Goal: Information Seeking & Learning: Learn about a topic

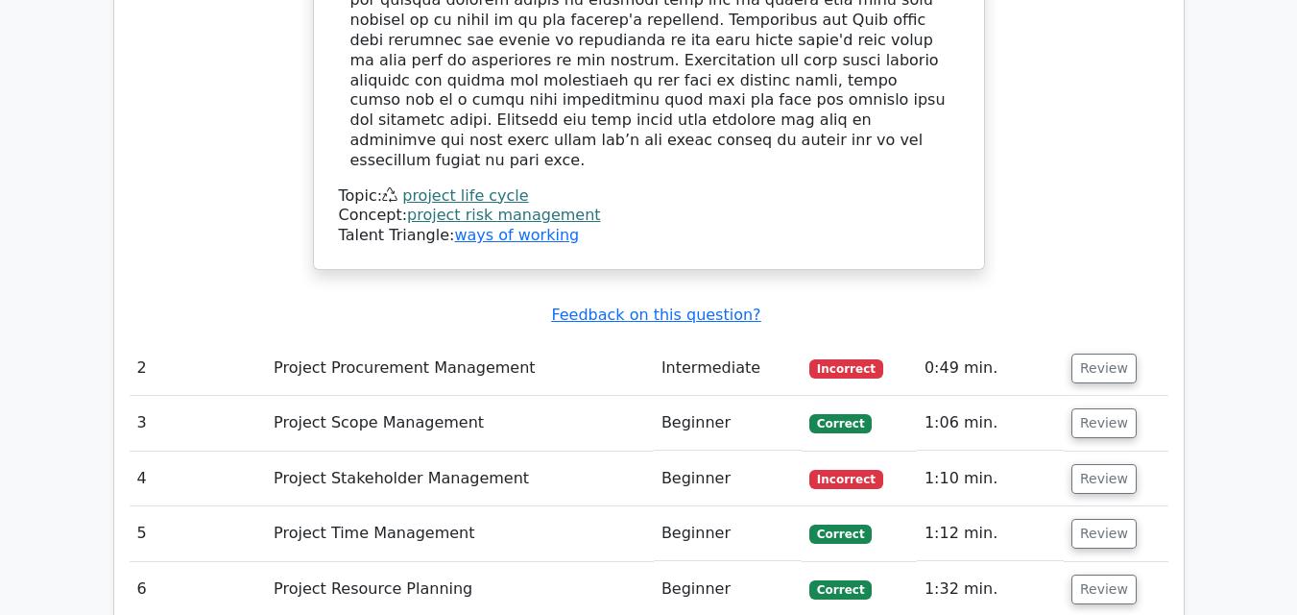
scroll to position [2593, 0]
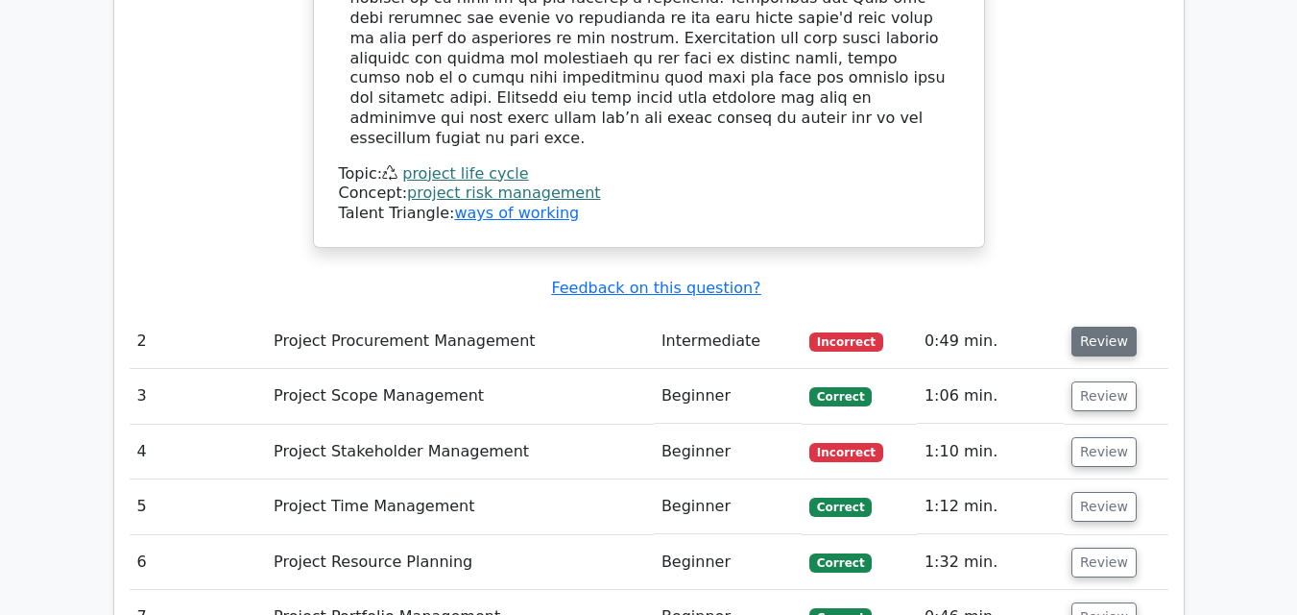
click at [1119, 327] on button "Review" at bounding box center [1104, 342] width 65 height 30
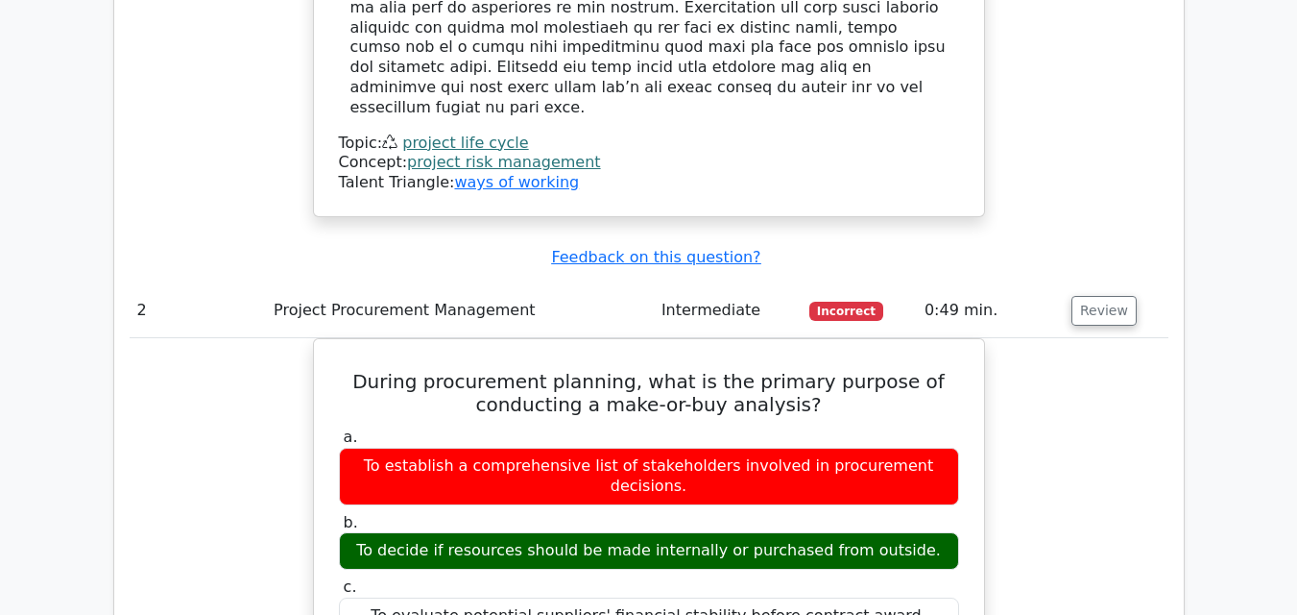
scroll to position [2689, 0]
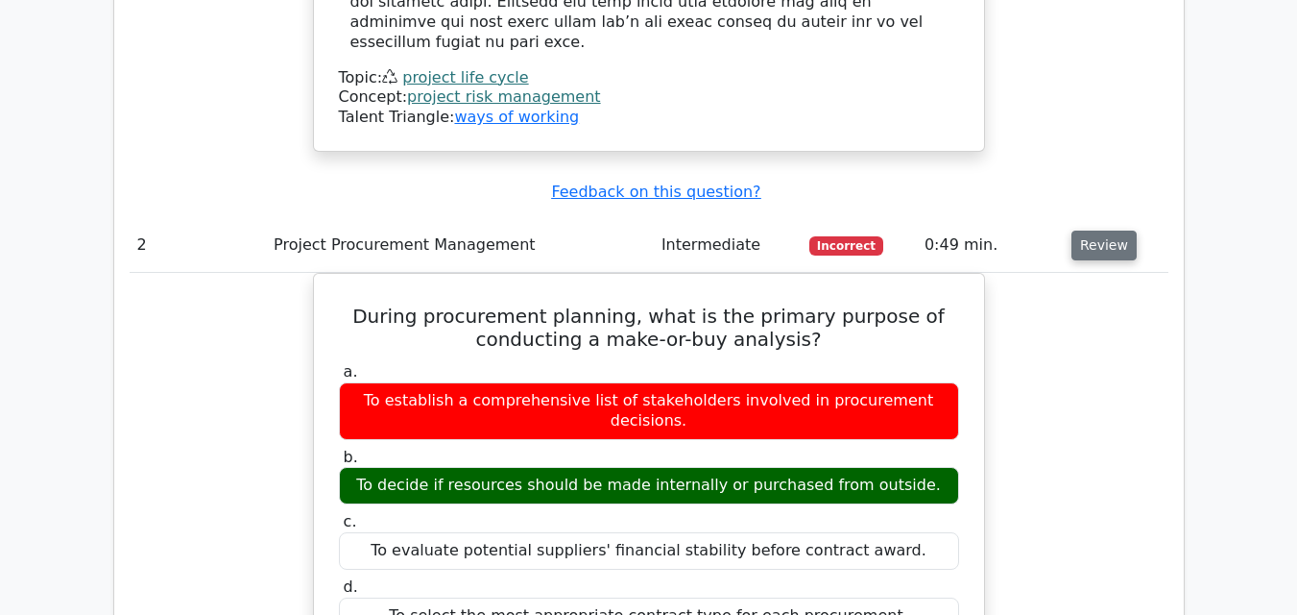
click at [1100, 230] on button "Review" at bounding box center [1104, 245] width 65 height 30
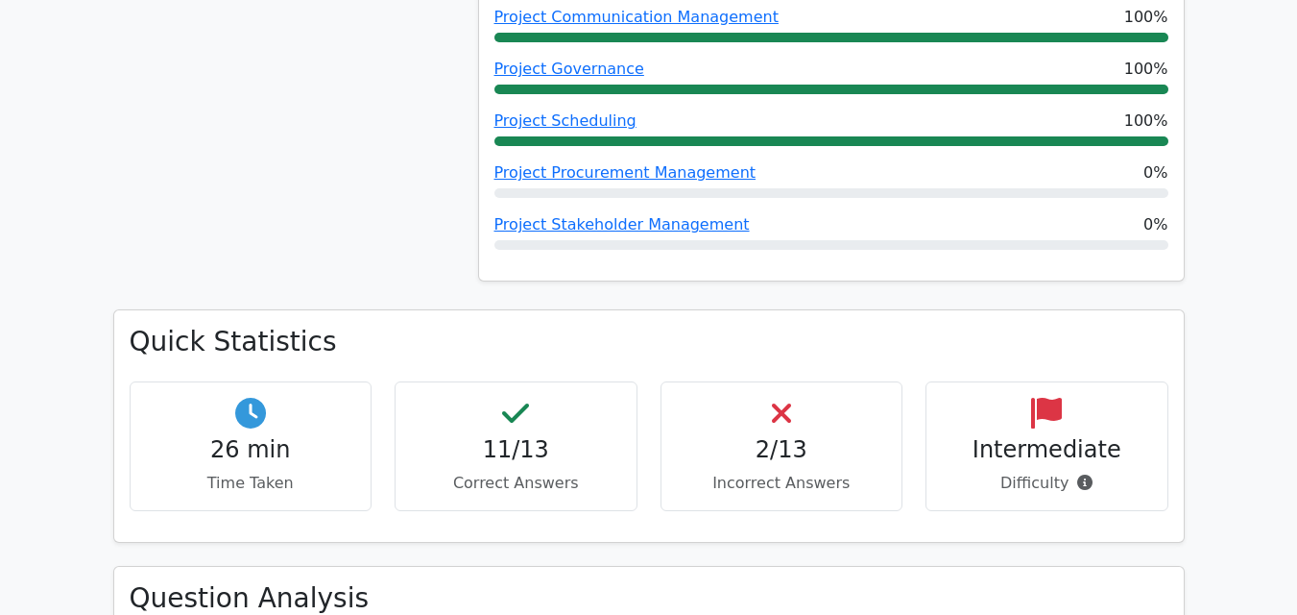
scroll to position [1274, 0]
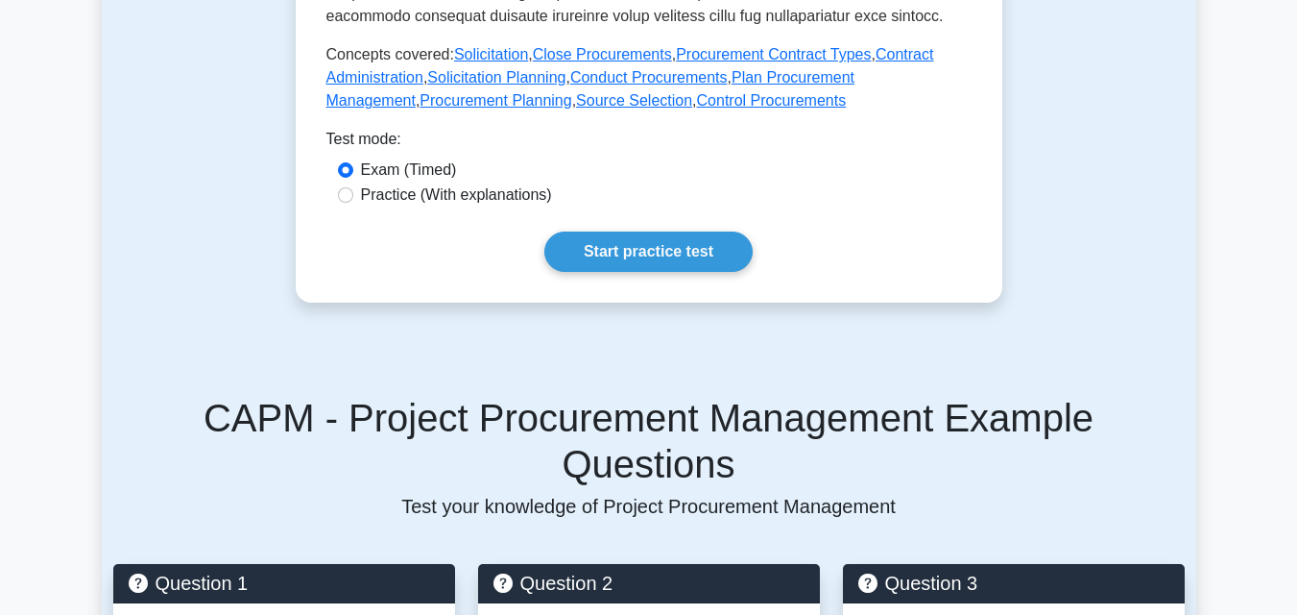
scroll to position [1152, 0]
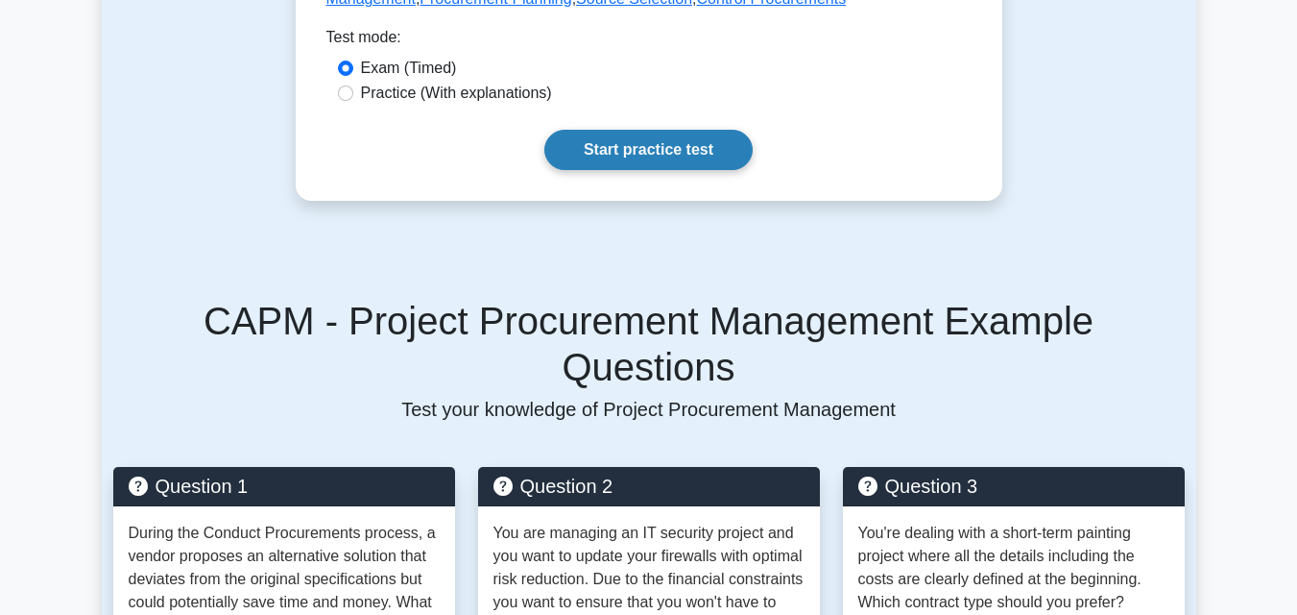
click at [690, 155] on link "Start practice test" at bounding box center [648, 150] width 208 height 40
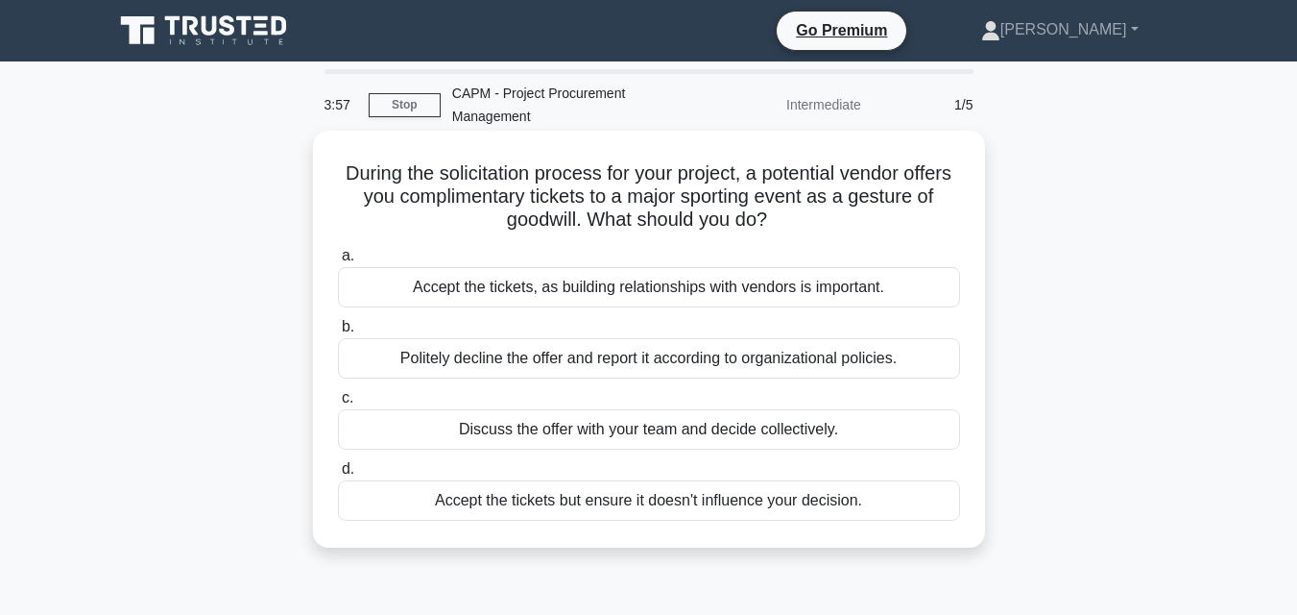
click at [864, 357] on div "Politely decline the offer and report it according to organizational policies." at bounding box center [649, 358] width 622 height 40
click at [338, 333] on input "b. Politely decline the offer and report it according to organizational policie…" at bounding box center [338, 327] width 0 height 12
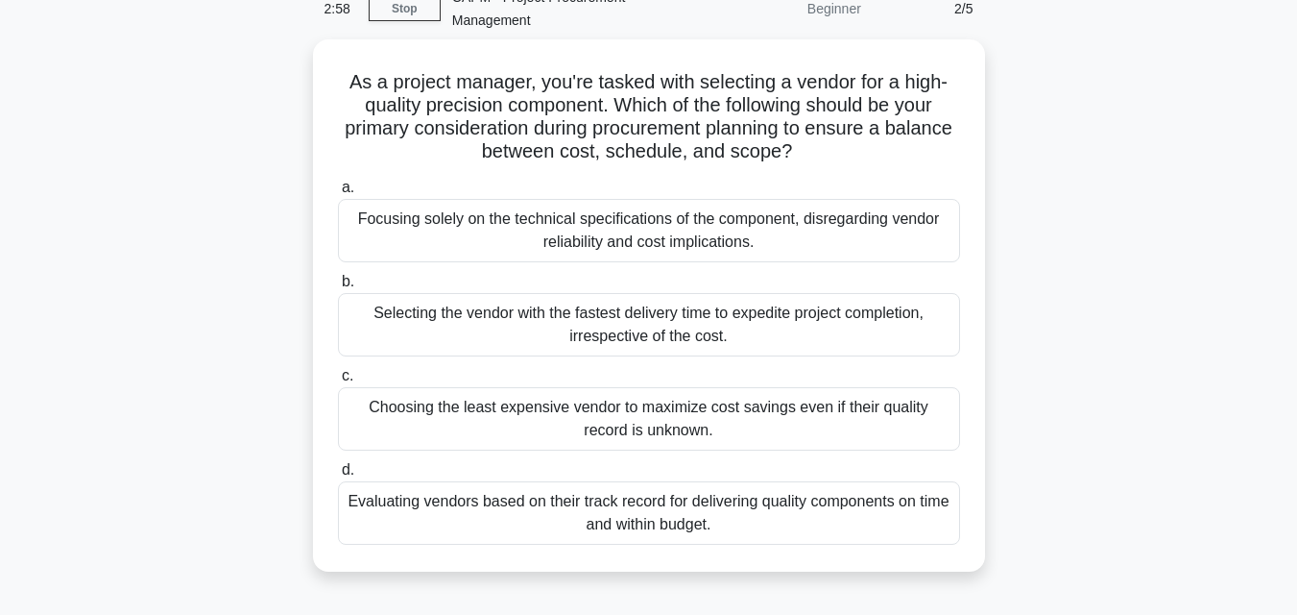
scroll to position [192, 0]
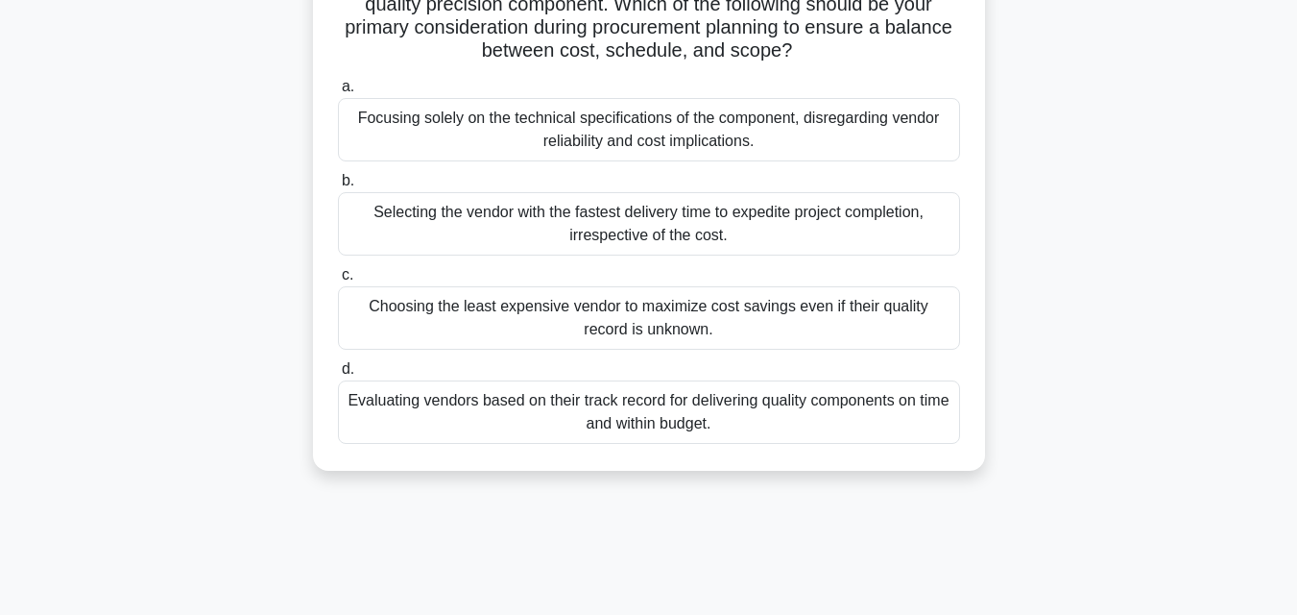
click at [774, 405] on div "Evaluating vendors based on their track record for delivering quality component…" at bounding box center [649, 411] width 622 height 63
click at [338, 375] on input "d. Evaluating vendors based on their track record for delivering quality compon…" at bounding box center [338, 369] width 0 height 12
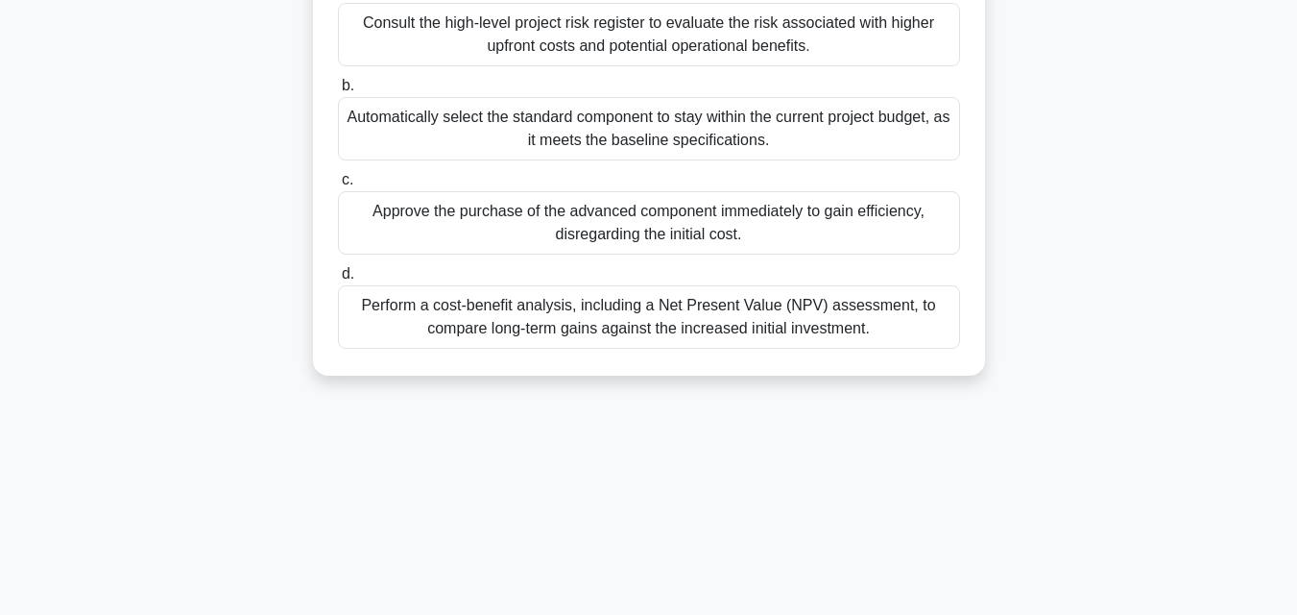
scroll to position [288, 0]
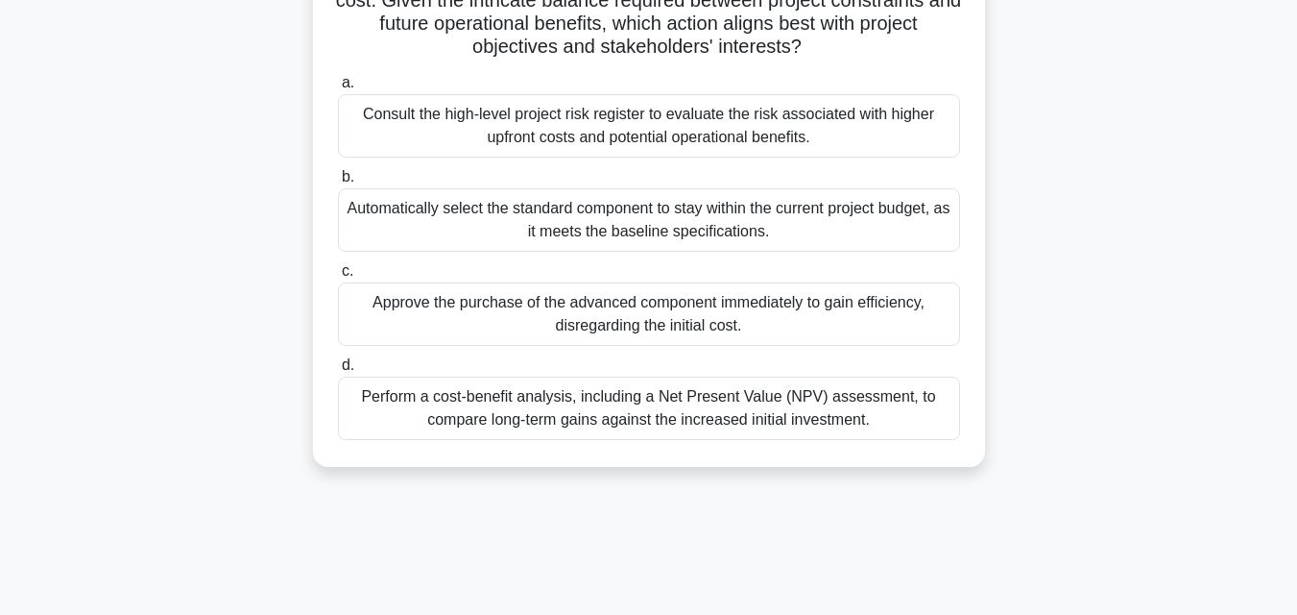
click at [830, 133] on div "Consult the high-level project risk register to evaluate the risk associated wi…" at bounding box center [649, 125] width 622 height 63
click at [338, 89] on input "a. Consult the high-level project risk register to evaluate the risk associated…" at bounding box center [338, 83] width 0 height 12
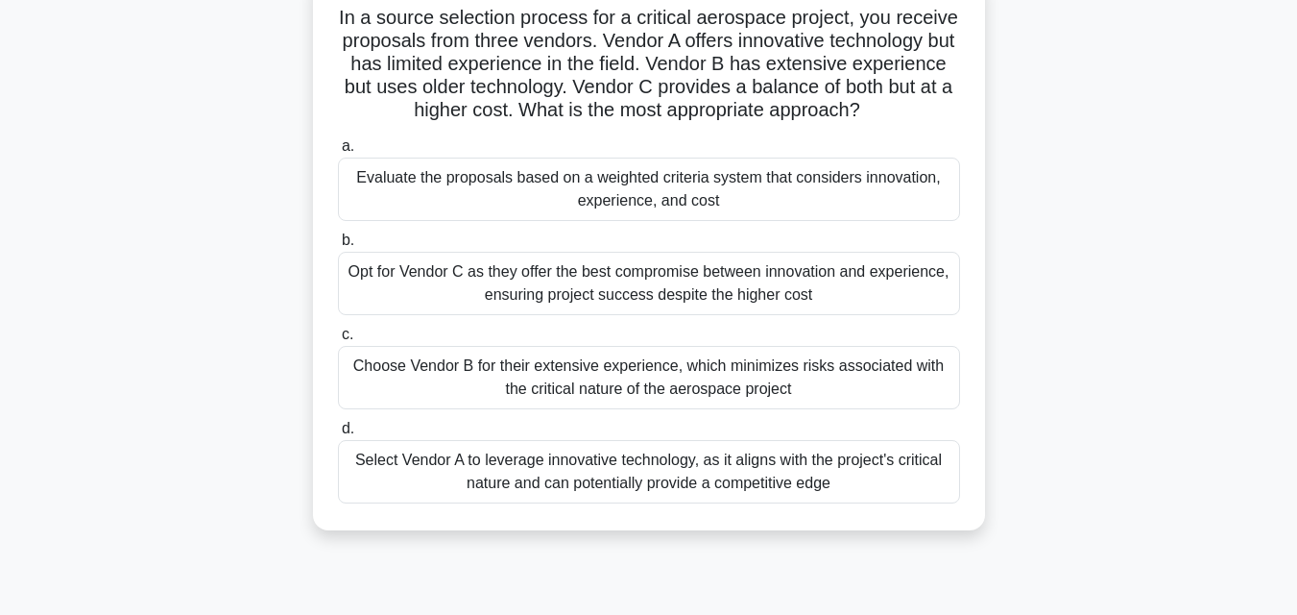
scroll to position [192, 0]
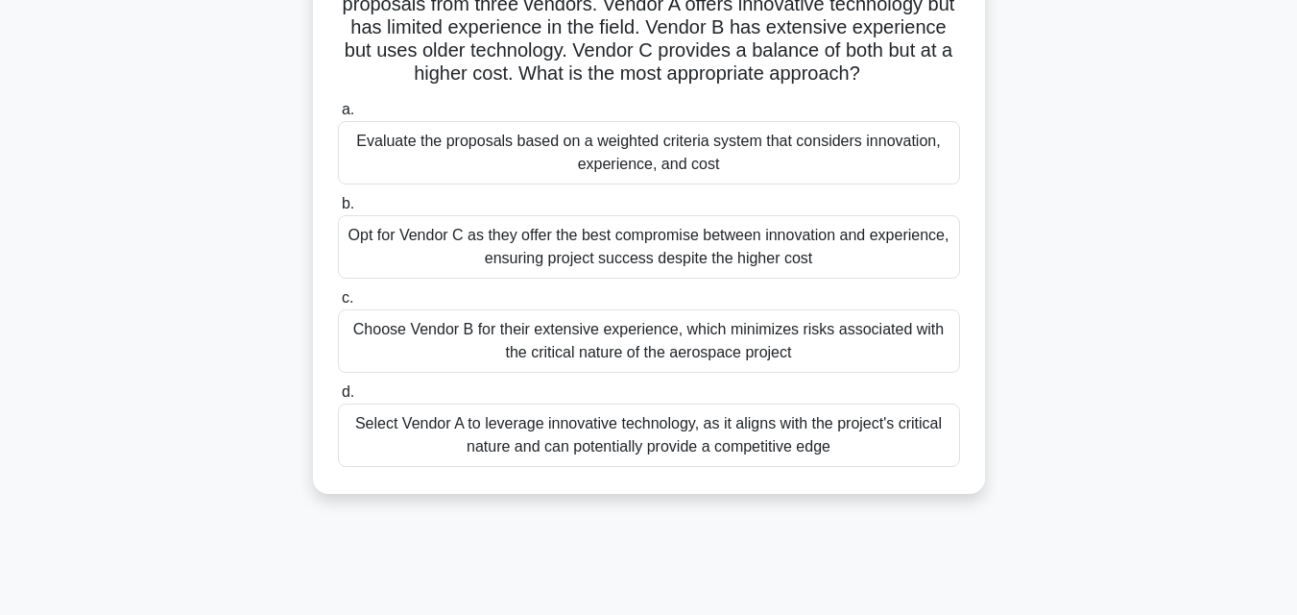
click at [778, 142] on div "Evaluate the proposals based on a weighted criteria system that considers innov…" at bounding box center [649, 152] width 622 height 63
click at [338, 116] on input "a. Evaluate the proposals based on a weighted criteria system that considers in…" at bounding box center [338, 110] width 0 height 12
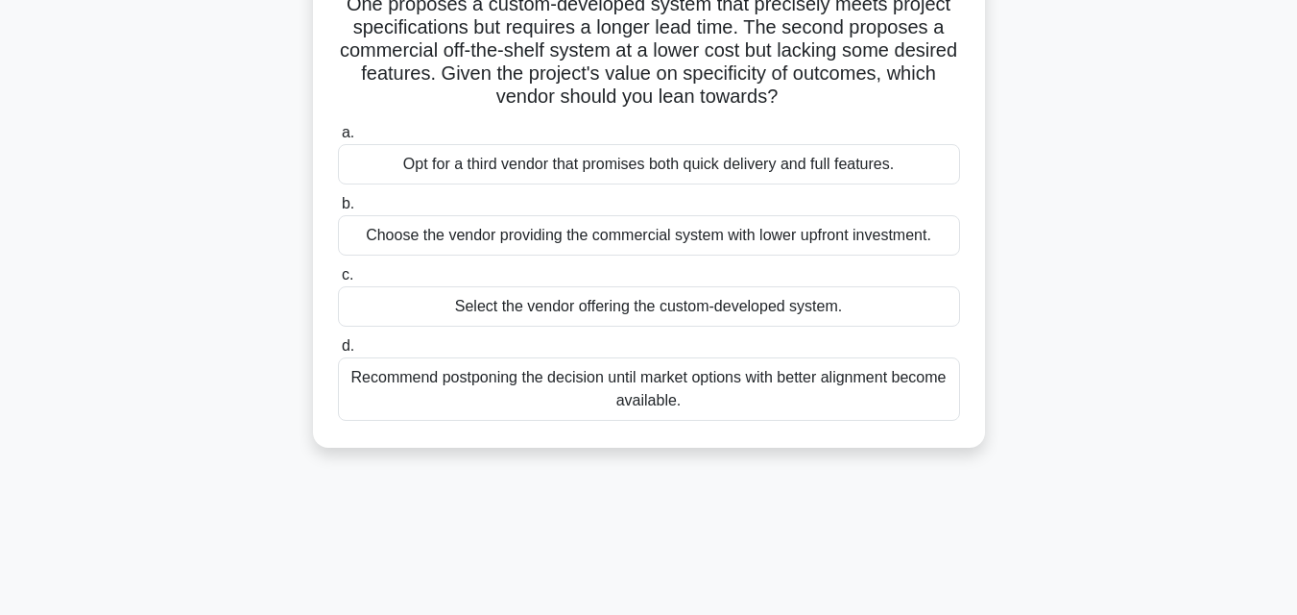
click at [788, 386] on div "Recommend postponing the decision until market options with better alignment be…" at bounding box center [649, 388] width 622 height 63
click at [338, 352] on input "d. Recommend postponing the decision until market options with better alignment…" at bounding box center [338, 346] width 0 height 12
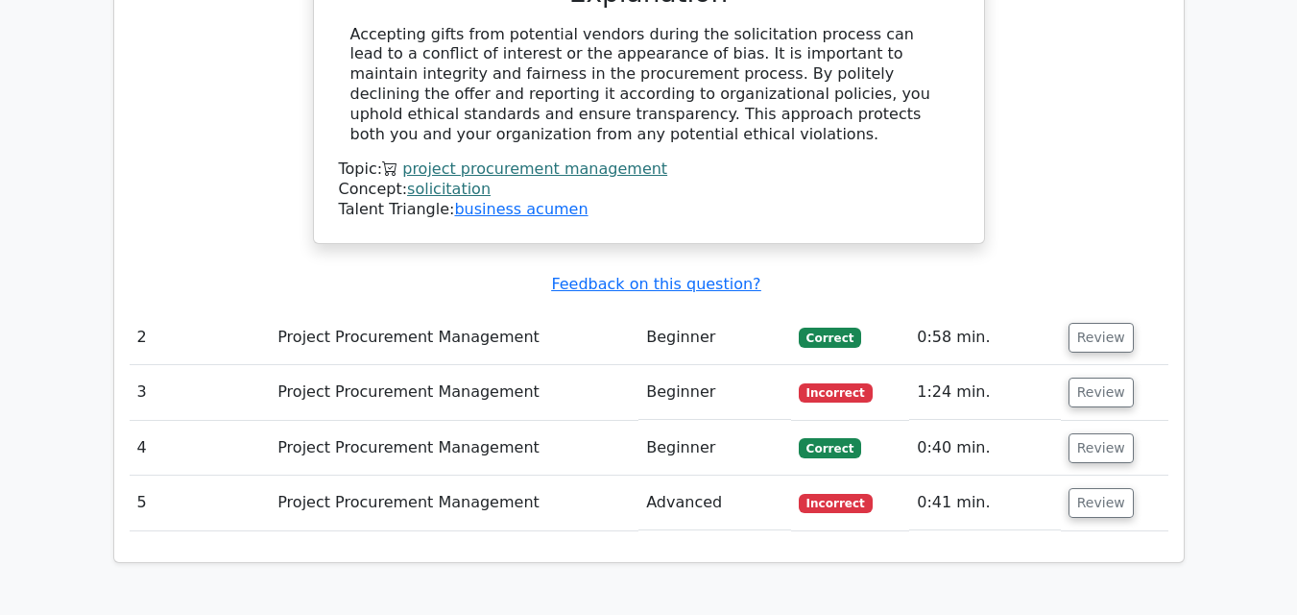
scroll to position [2209, 0]
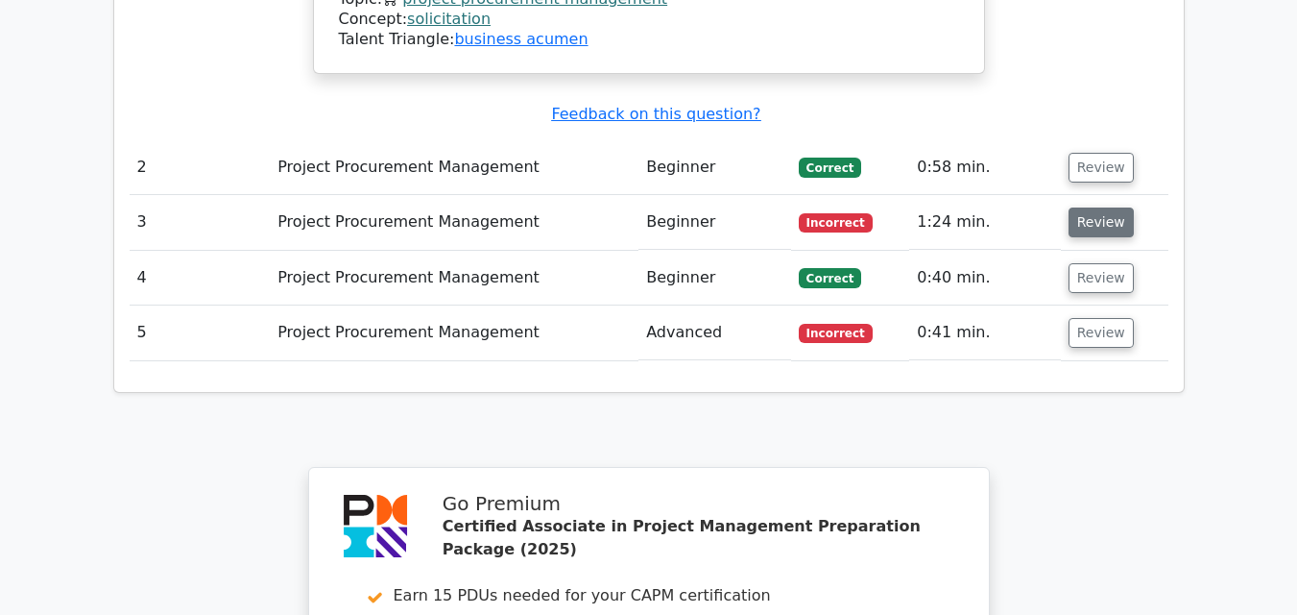
click at [1074, 207] on button "Review" at bounding box center [1101, 222] width 65 height 30
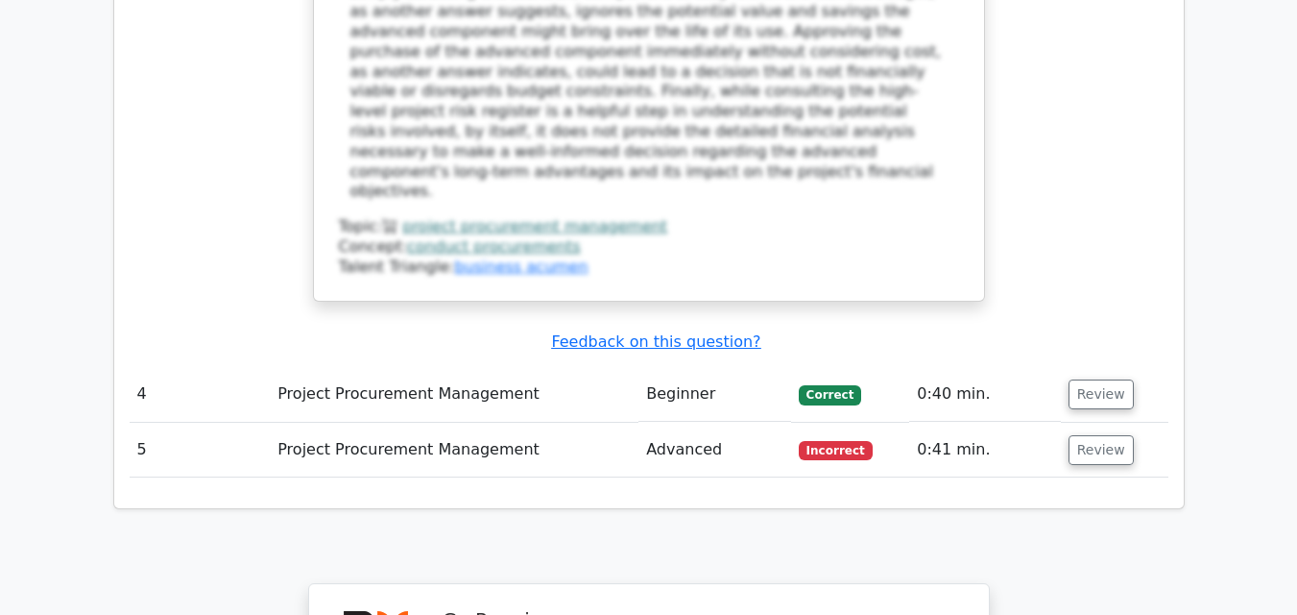
scroll to position [3361, 0]
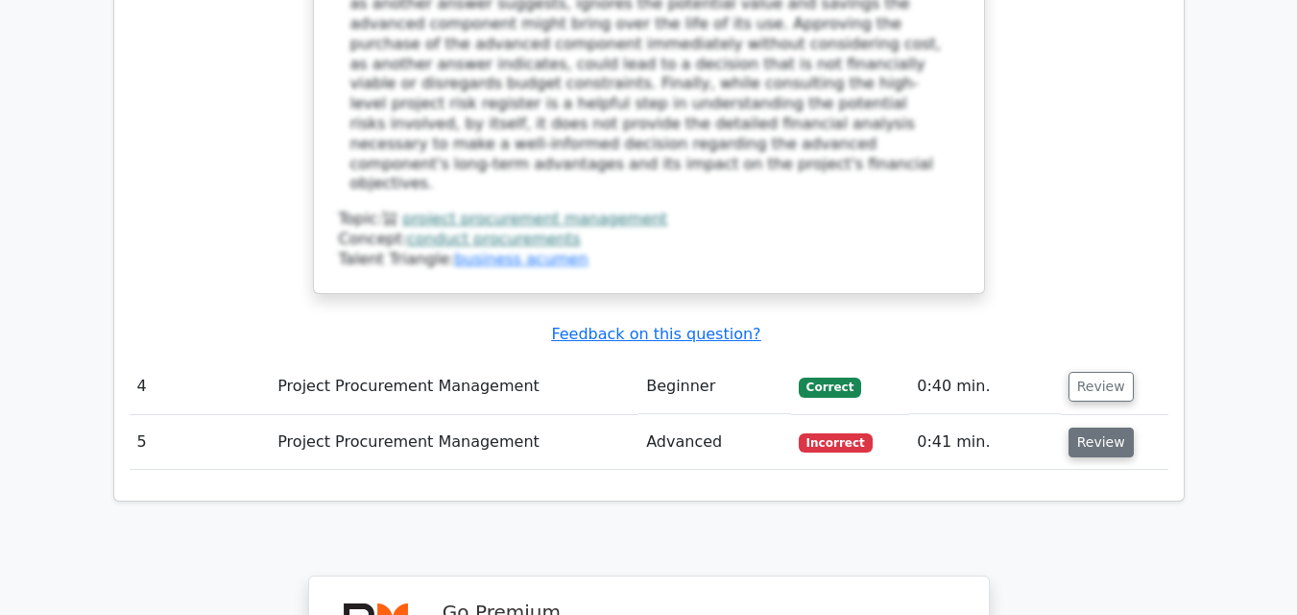
click at [1103, 427] on button "Review" at bounding box center [1101, 442] width 65 height 30
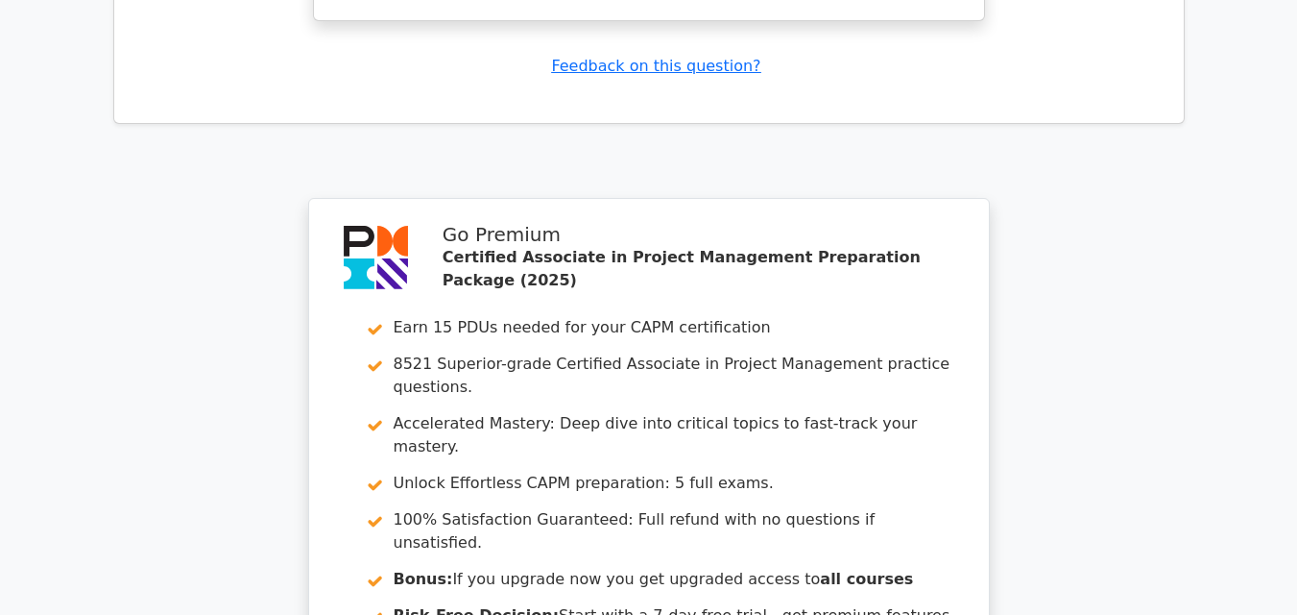
scroll to position [4802, 0]
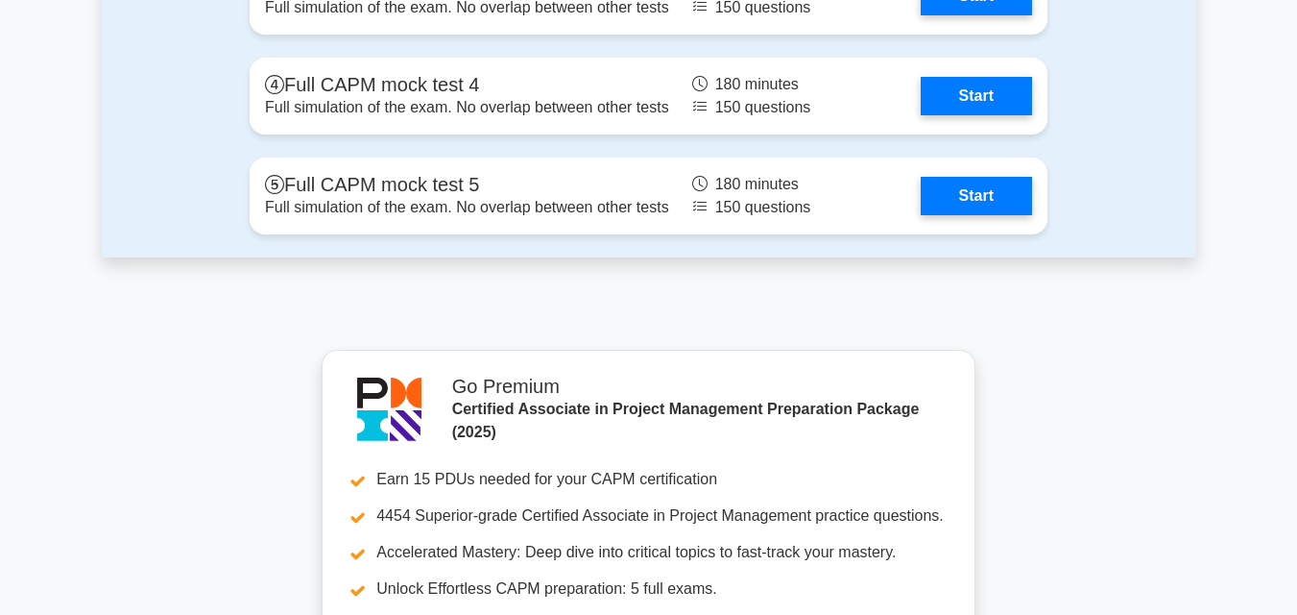
scroll to position [6626, 0]
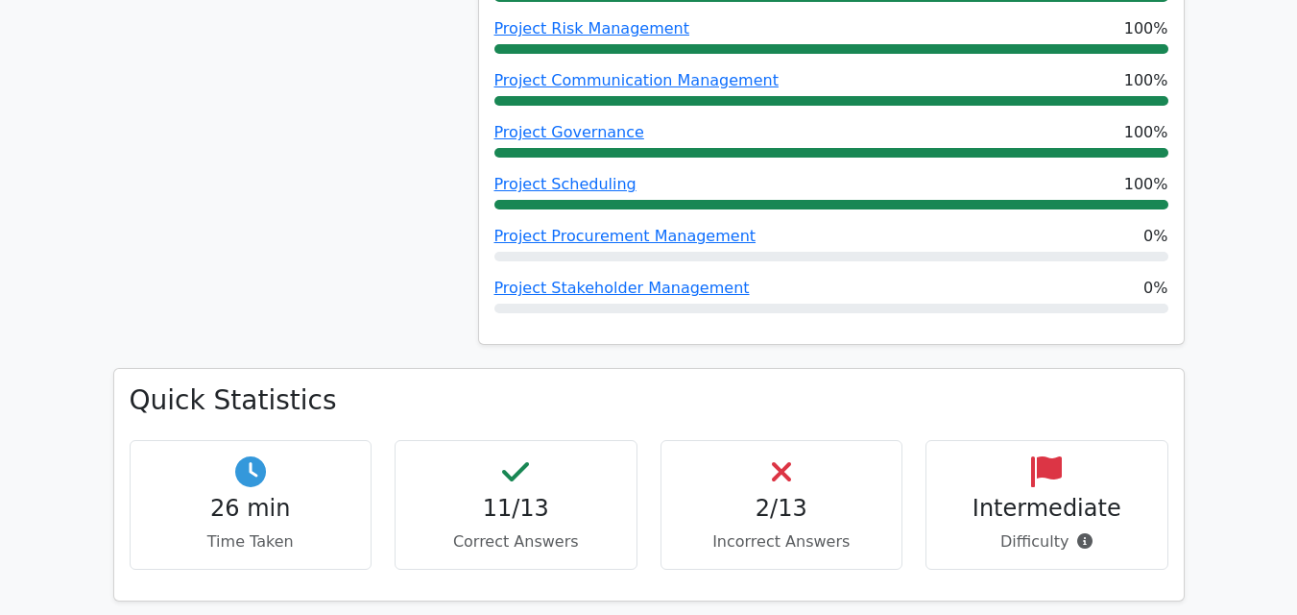
scroll to position [1056, 0]
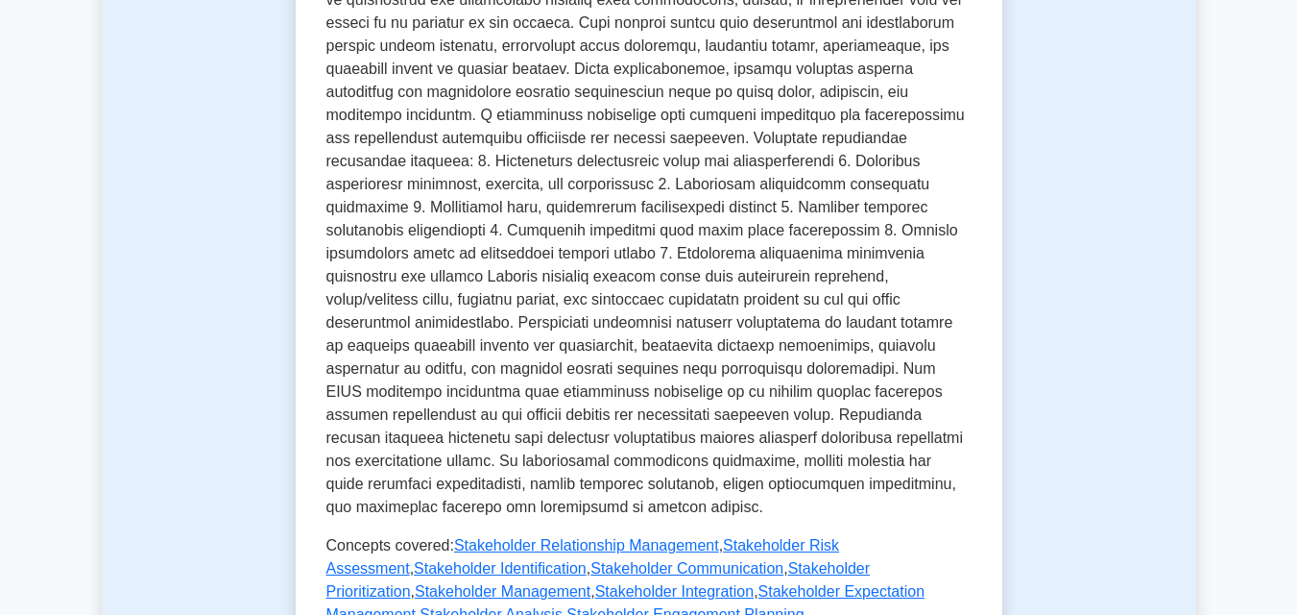
scroll to position [864, 0]
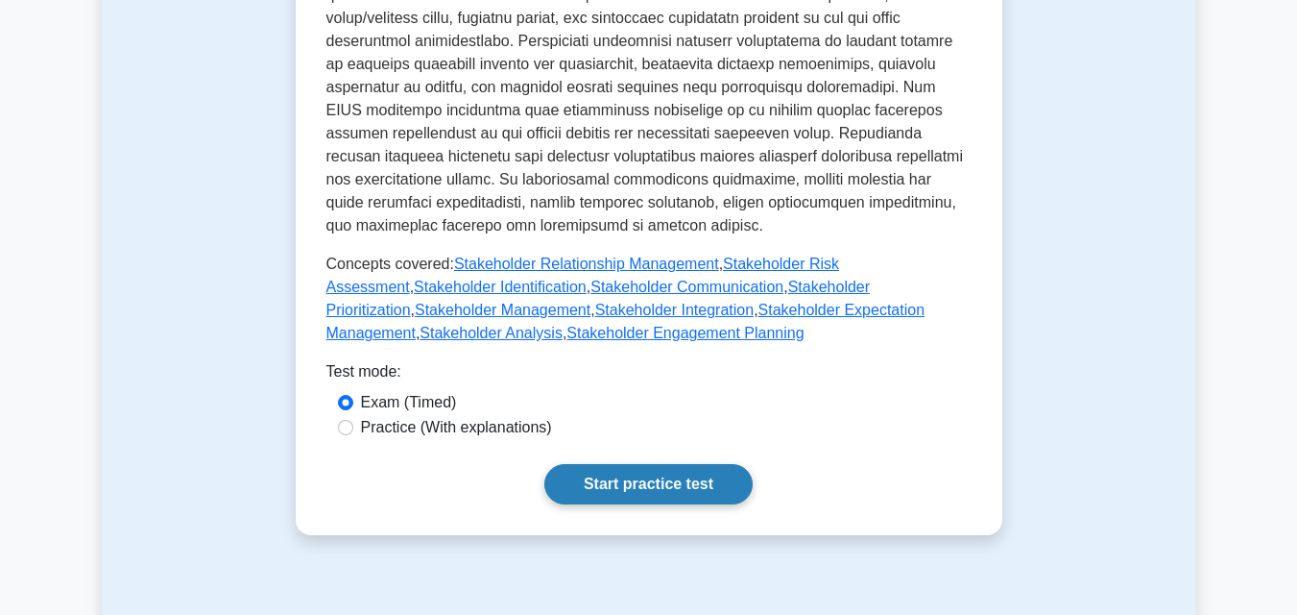
click at [665, 464] on link "Start practice test" at bounding box center [648, 484] width 208 height 40
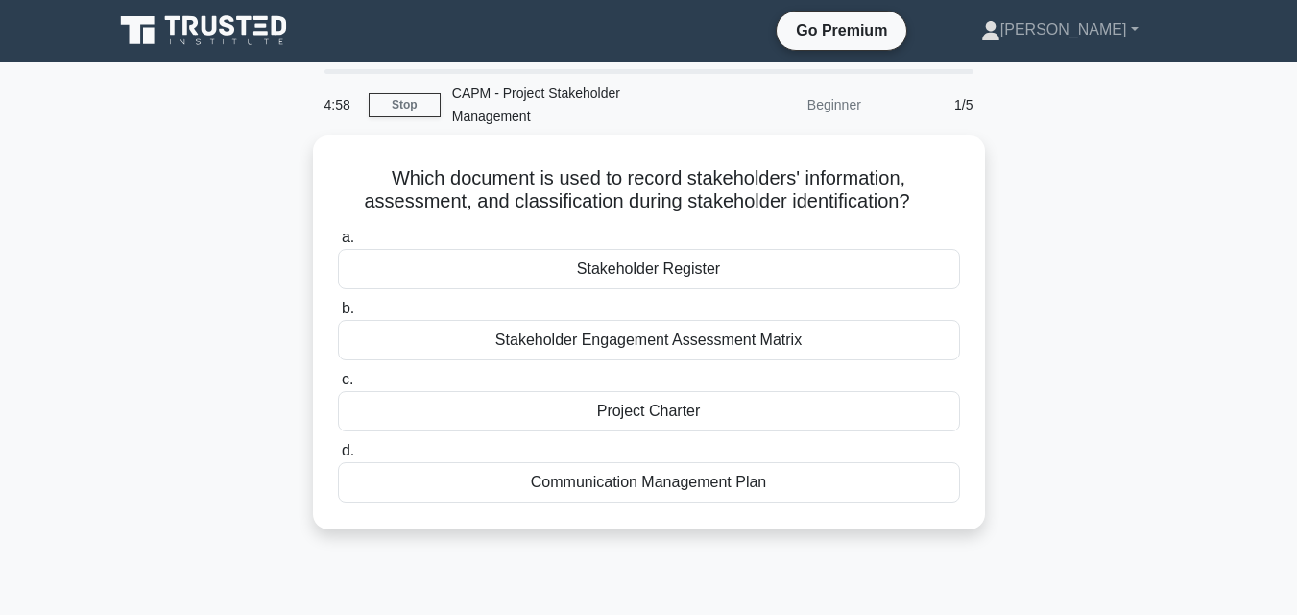
scroll to position [96, 0]
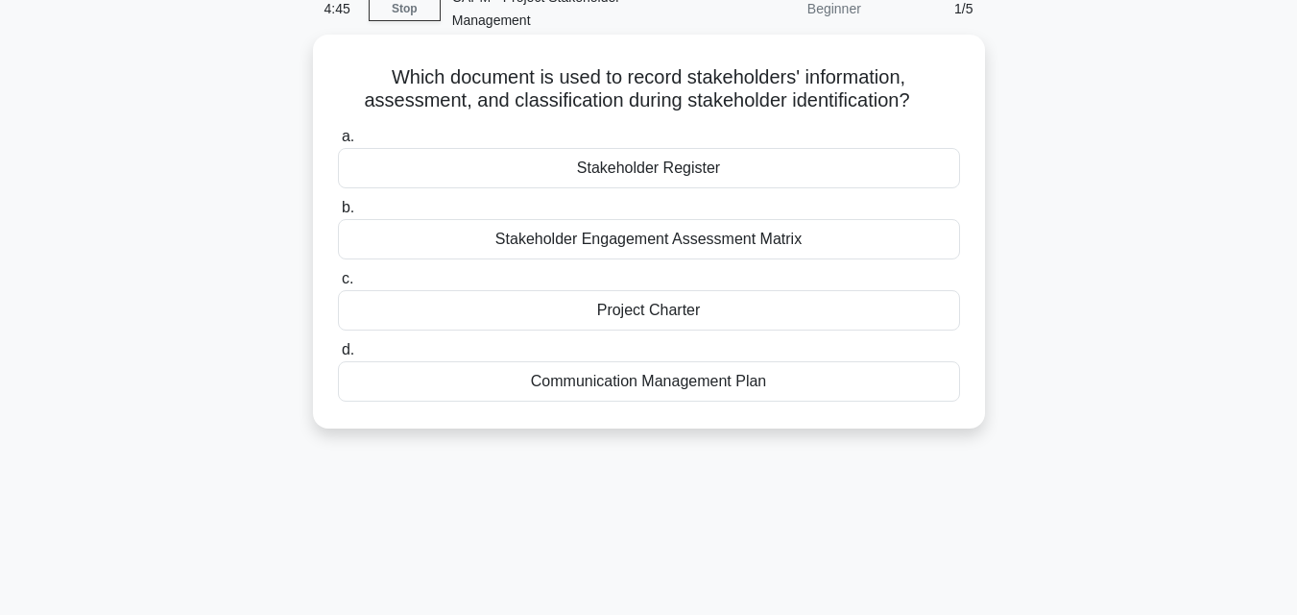
click at [639, 166] on div "Stakeholder Register" at bounding box center [649, 168] width 622 height 40
click at [338, 143] on input "a. Stakeholder Register" at bounding box center [338, 137] width 0 height 12
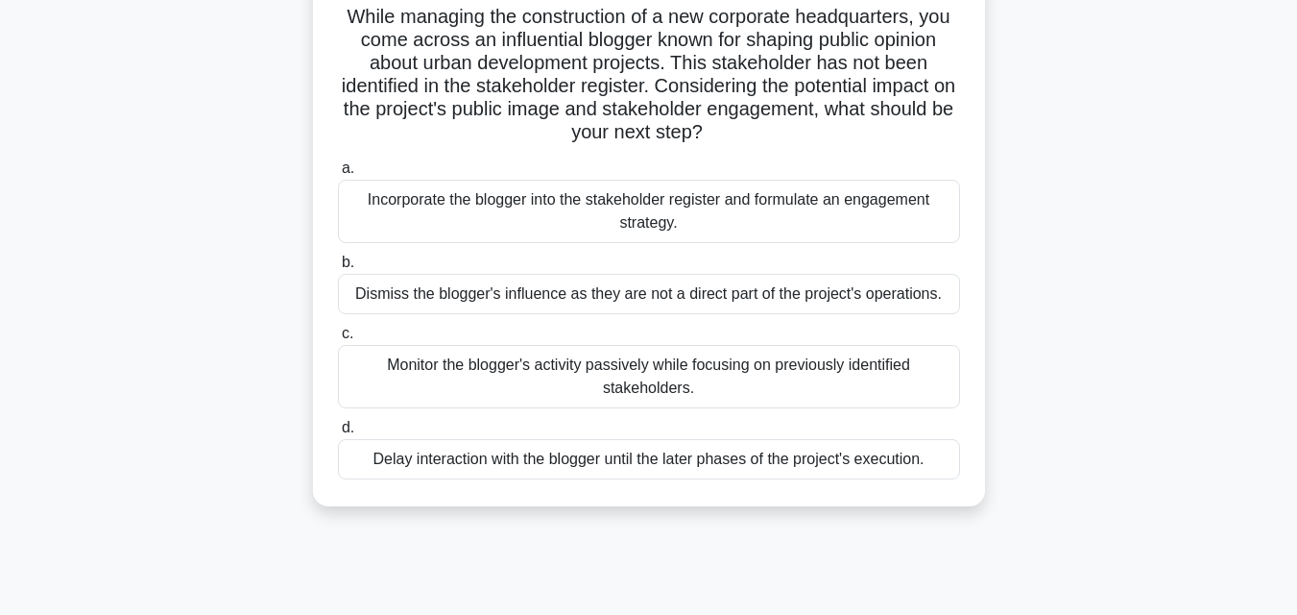
scroll to position [192, 0]
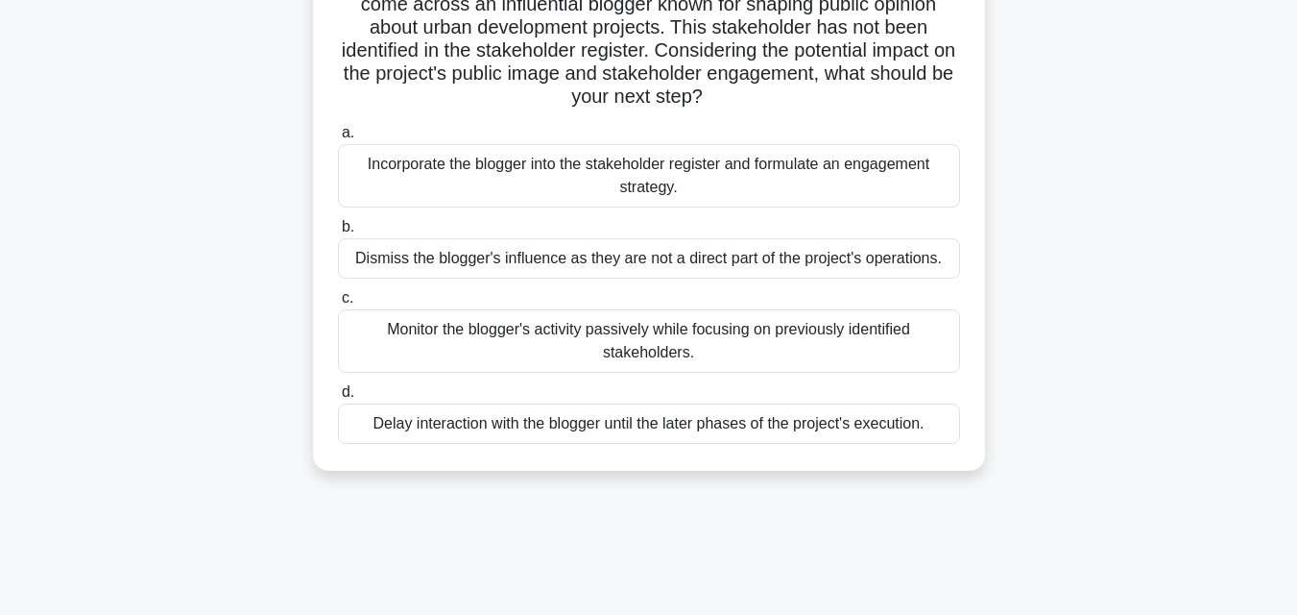
click at [870, 343] on div "Monitor the blogger's activity passively while focusing on previously identifie…" at bounding box center [649, 340] width 622 height 63
click at [338, 304] on input "c. Monitor the blogger's activity passively while focusing on previously identi…" at bounding box center [338, 298] width 0 height 12
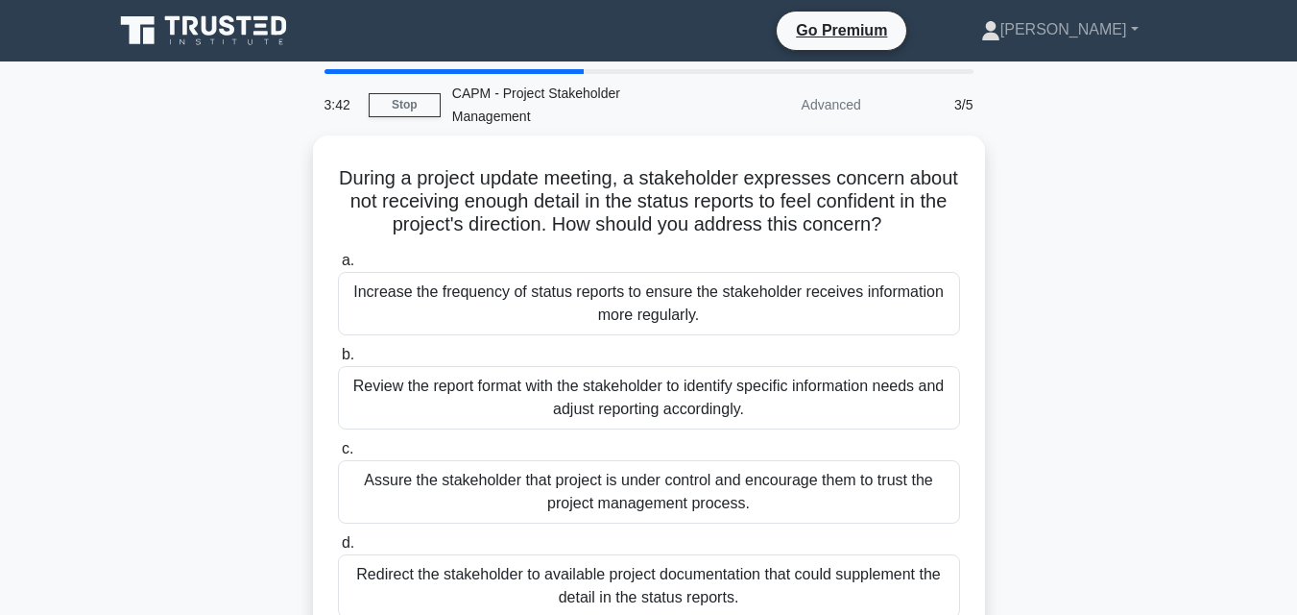
scroll to position [96, 0]
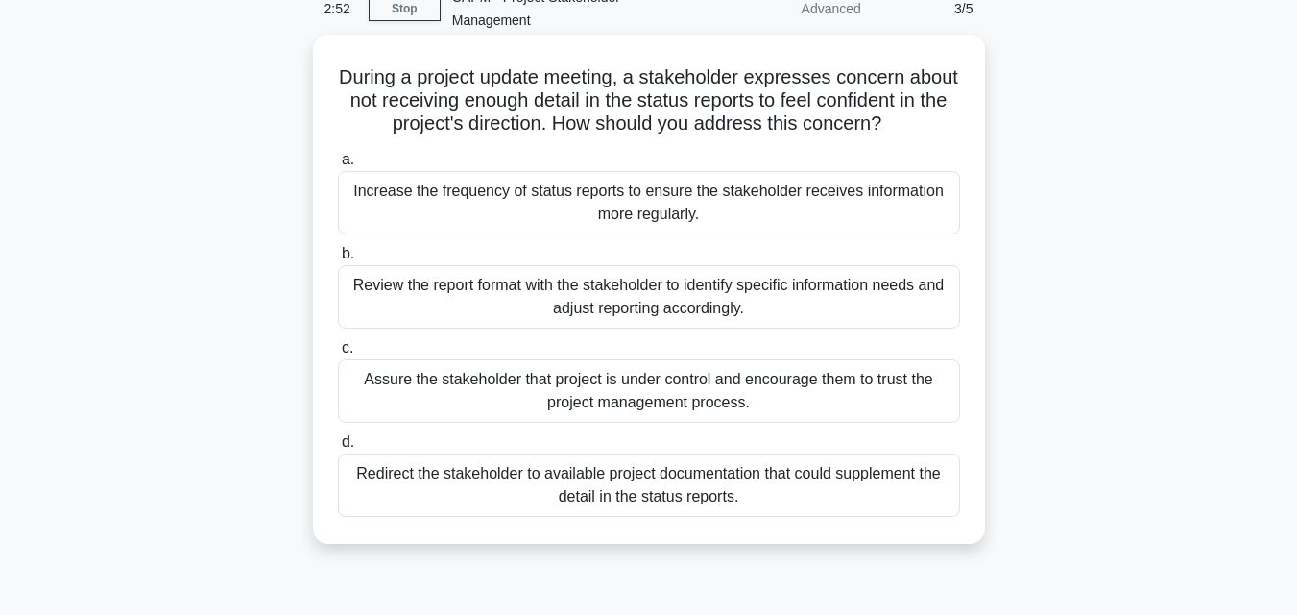
click at [780, 328] on div "Review the report format with the stakeholder to identify specific information …" at bounding box center [649, 296] width 622 height 63
click at [338, 260] on input "b. Review the report format with the stakeholder to identify specific informati…" at bounding box center [338, 254] width 0 height 12
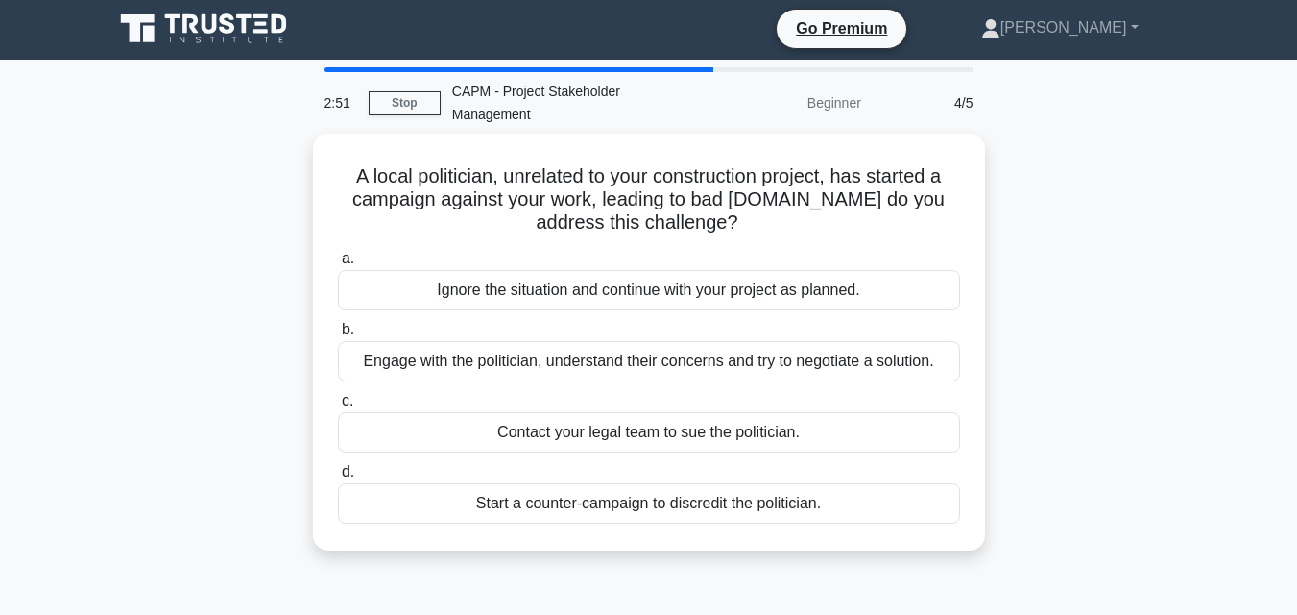
scroll to position [0, 0]
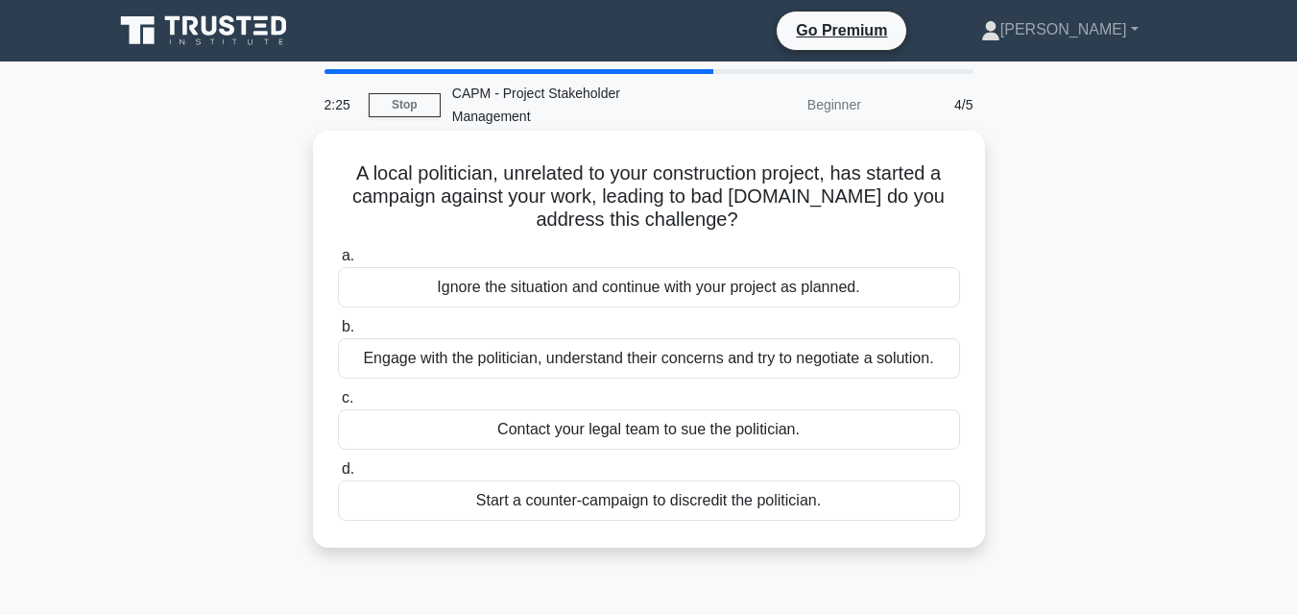
click at [927, 368] on div "Engage with the politician, understand their concerns and try to negotiate a so…" at bounding box center [649, 358] width 622 height 40
click at [338, 333] on input "b. Engage with the politician, understand their concerns and try to negotiate a…" at bounding box center [338, 327] width 0 height 12
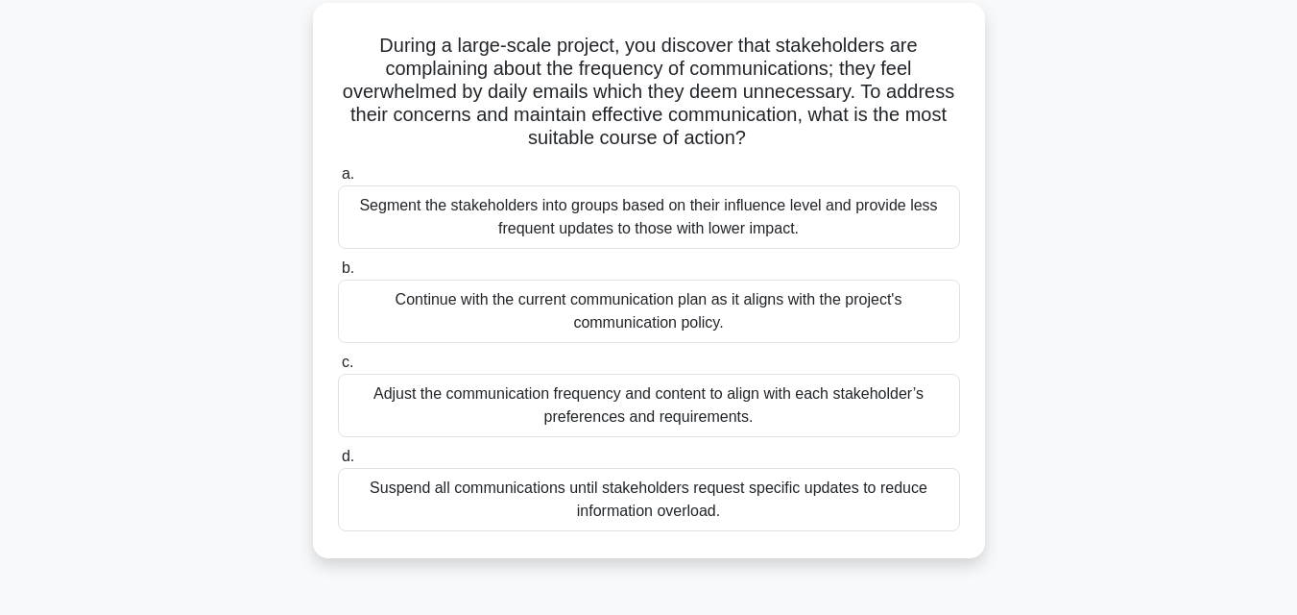
scroll to position [192, 0]
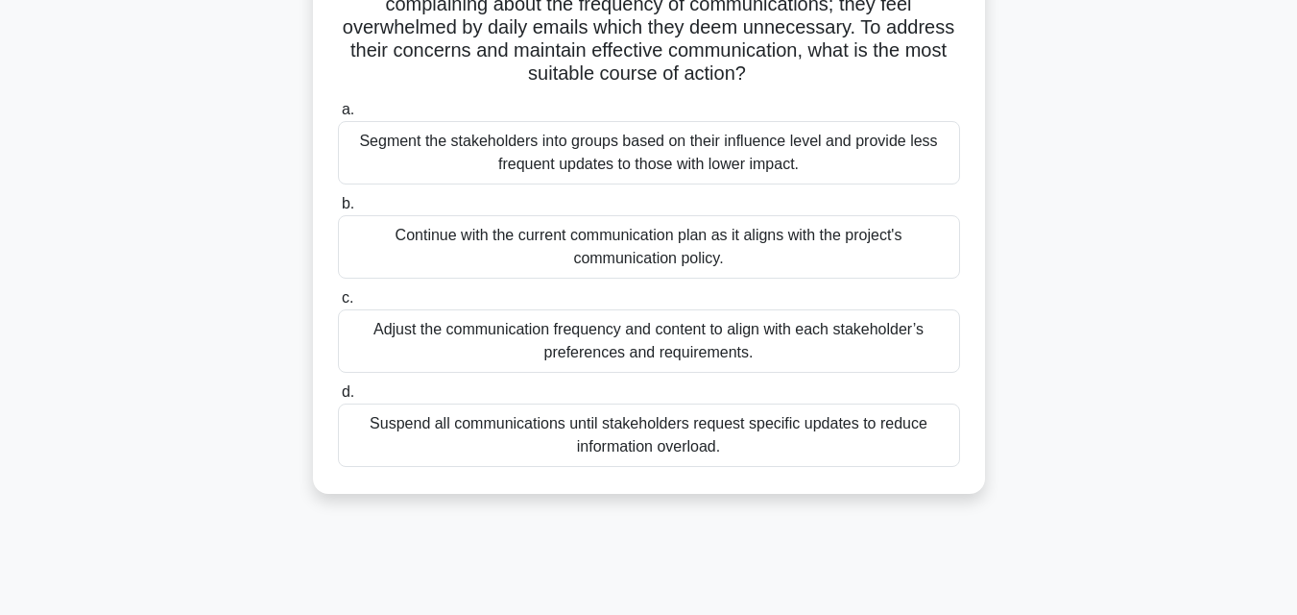
click at [765, 347] on div "Adjust the communication frequency and content to align with each stakeholder’s…" at bounding box center [649, 340] width 622 height 63
click at [338, 304] on input "c. Adjust the communication frequency and content to align with each stakeholde…" at bounding box center [338, 298] width 0 height 12
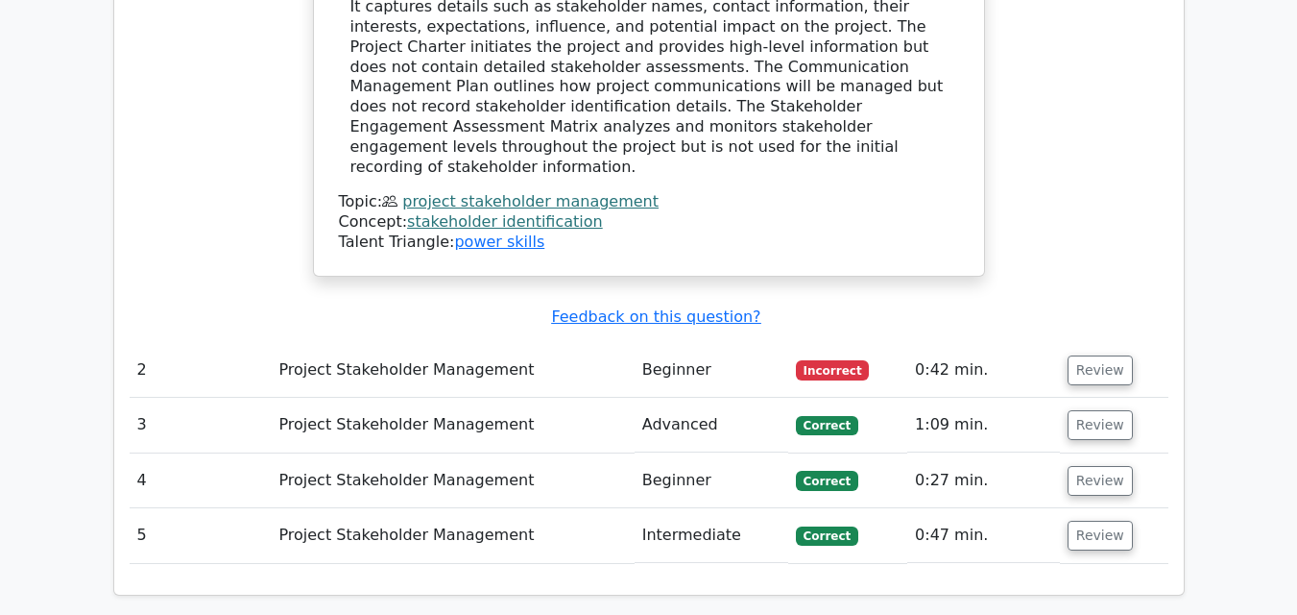
scroll to position [2209, 0]
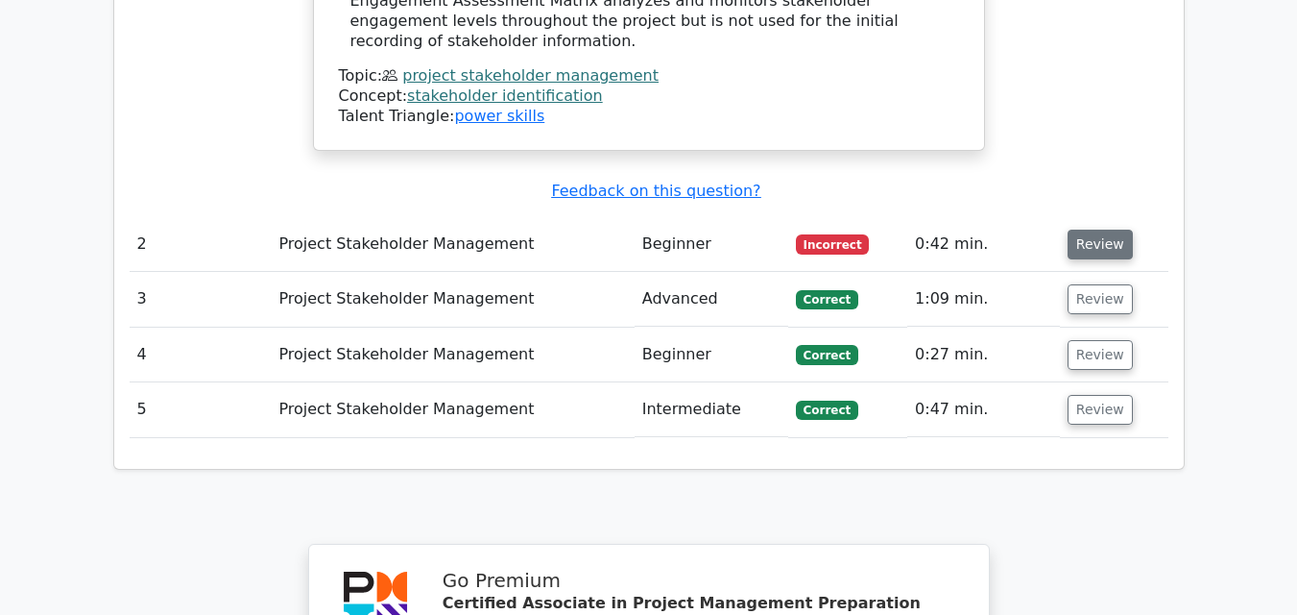
click at [1077, 230] on button "Review" at bounding box center [1100, 245] width 65 height 30
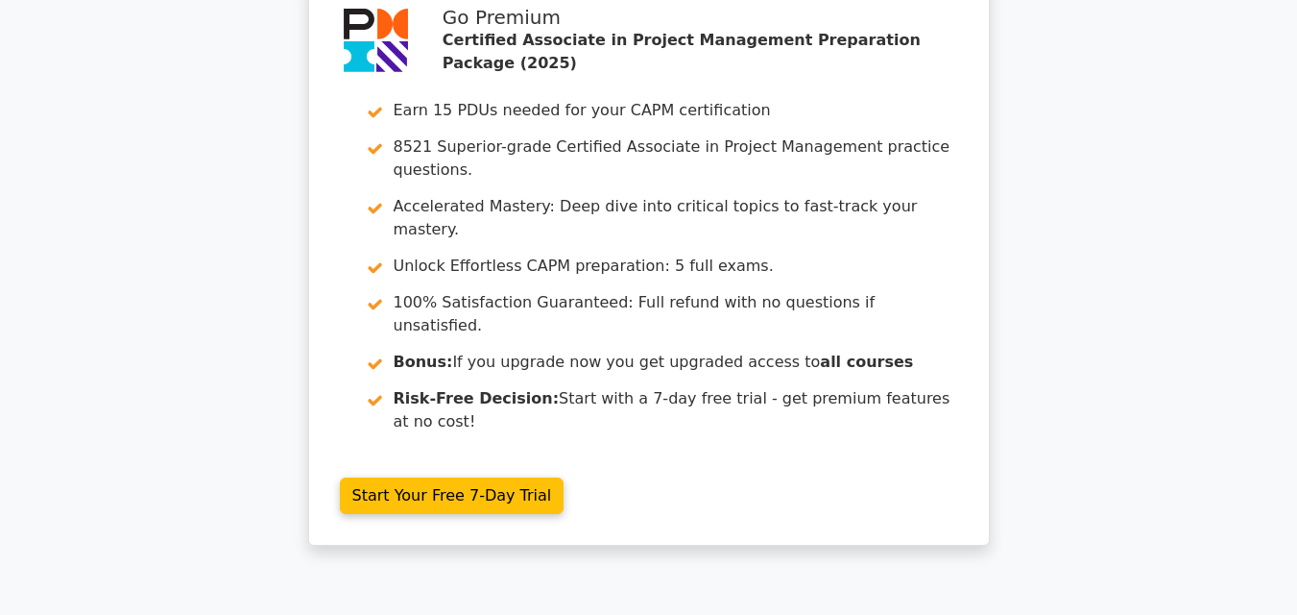
scroll to position [0, 0]
